Goal: Information Seeking & Learning: Check status

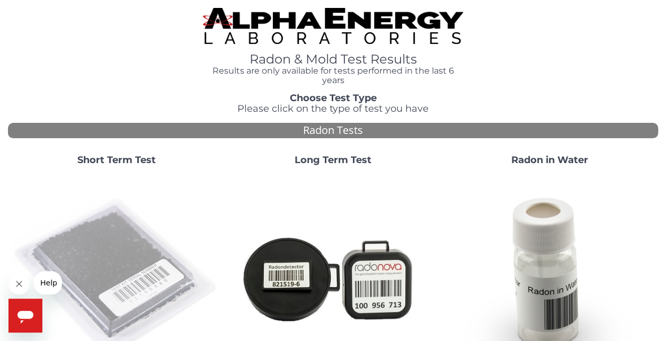
click at [107, 232] on img at bounding box center [116, 278] width 208 height 208
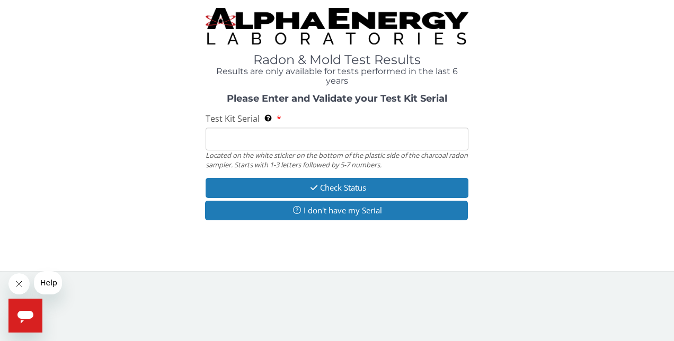
click at [254, 138] on input "Test Kit Serial Located on the white sticker on the bottom of the plastic side …" at bounding box center [336, 139] width 263 height 23
type input "FE427296"
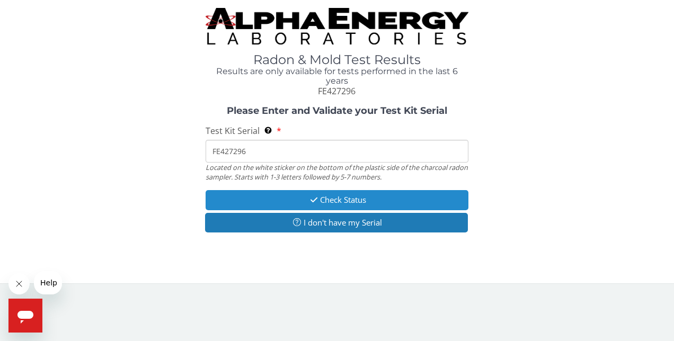
click at [336, 199] on button "Check Status" at bounding box center [336, 200] width 263 height 20
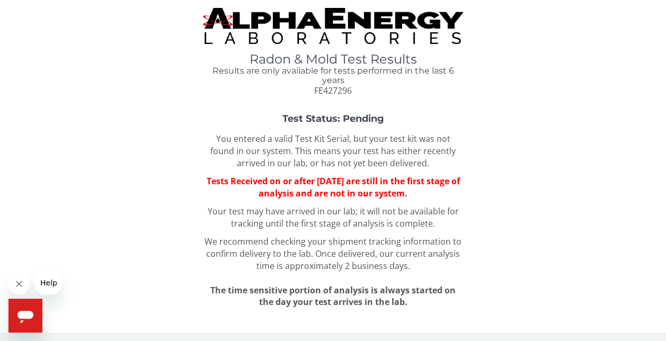
scroll to position [3, 0]
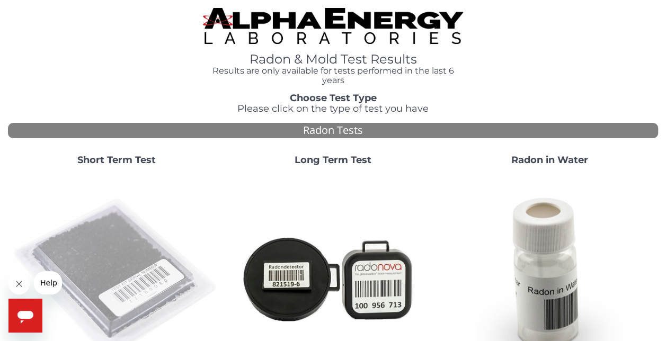
click at [105, 274] on img at bounding box center [116, 278] width 208 height 208
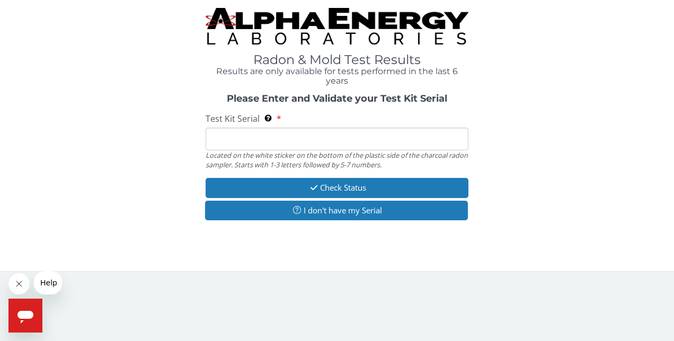
click at [260, 141] on input "Test Kit Serial Located on the white sticker on the bottom of the plastic side …" at bounding box center [336, 139] width 263 height 23
type input "FE174475"
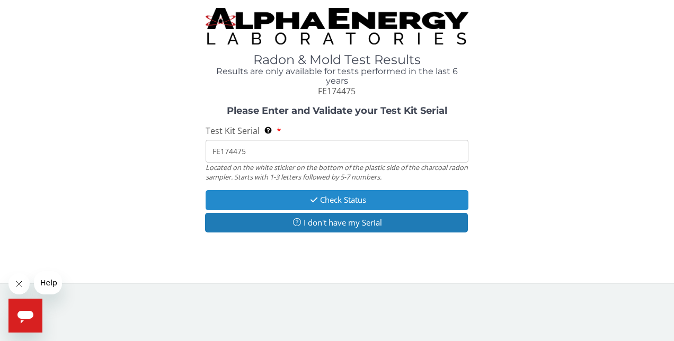
click at [329, 201] on button "Check Status" at bounding box center [336, 200] width 263 height 20
